Goal: Find specific page/section: Find specific page/section

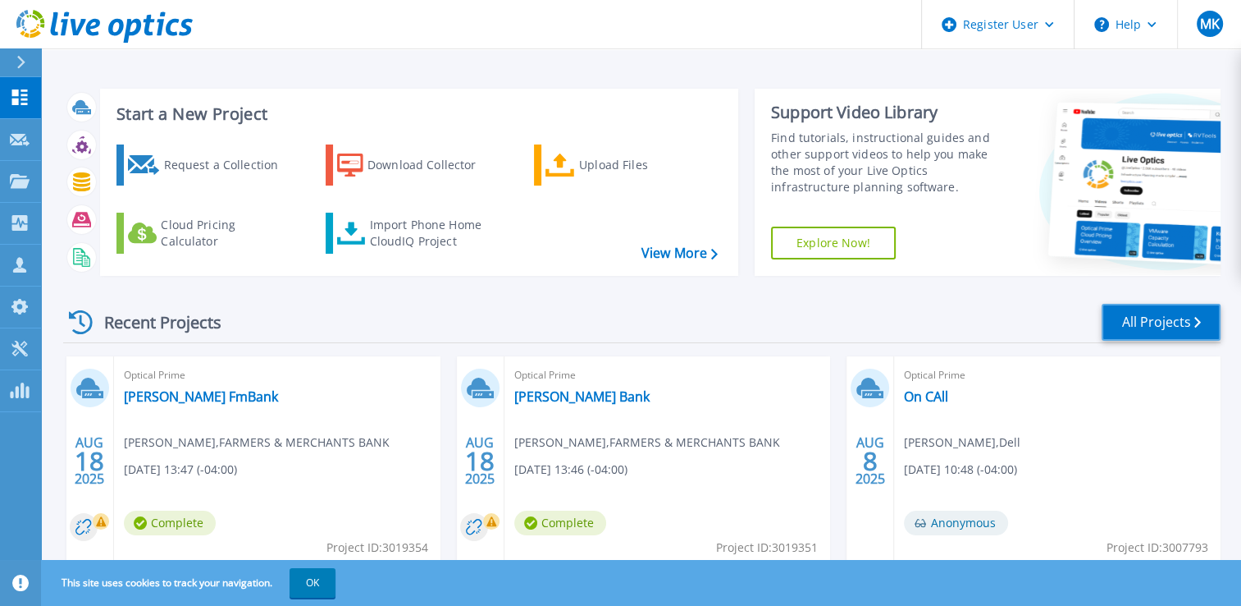
click at [1132, 315] on link "All Projects" at bounding box center [1161, 322] width 119 height 37
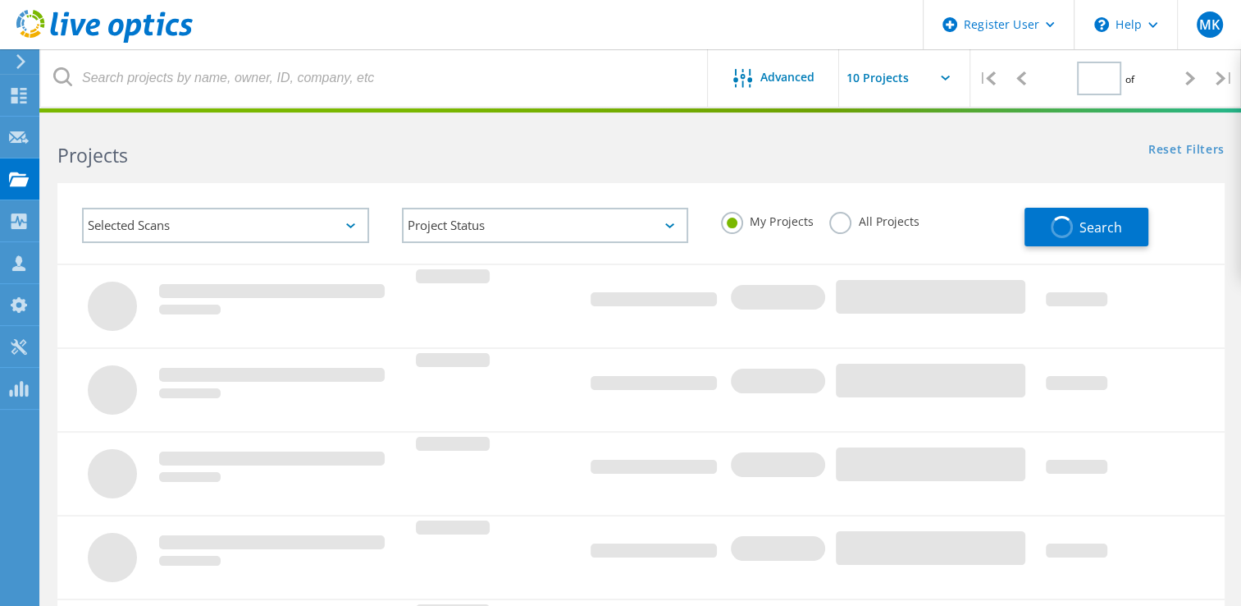
type input "1"
